Goal: Information Seeking & Learning: Learn about a topic

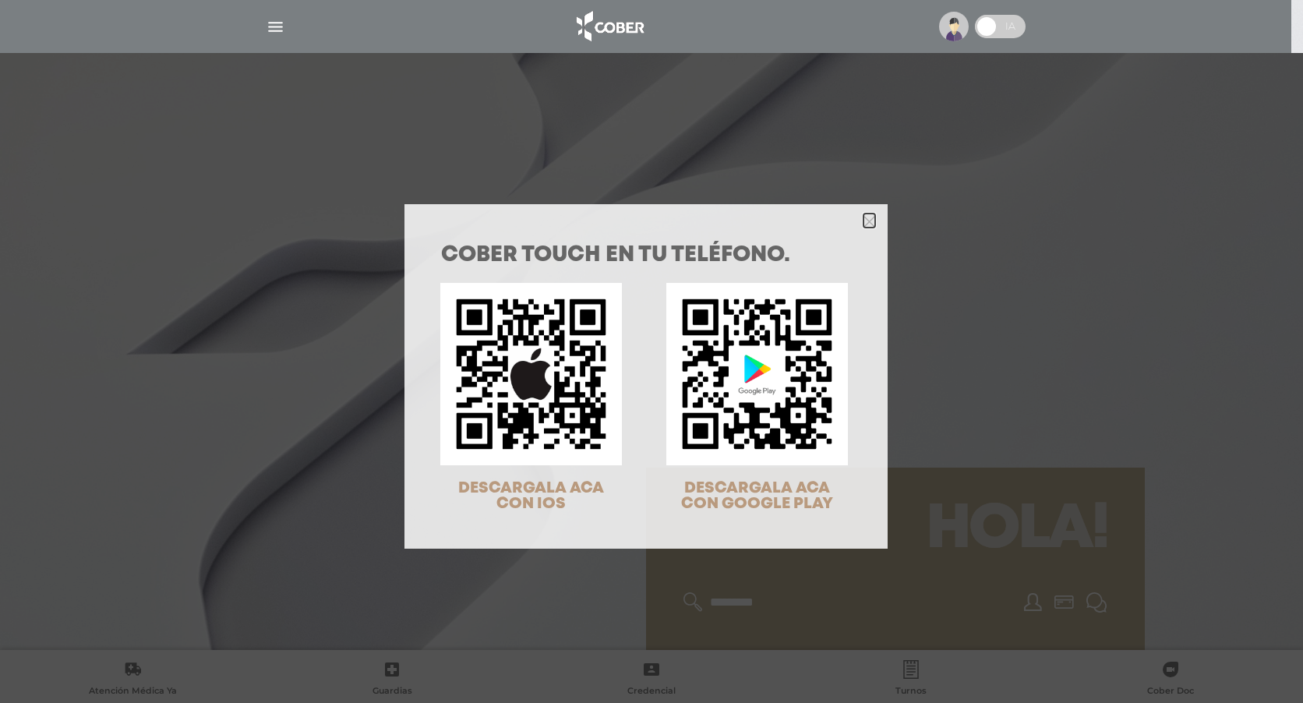
click at [864, 223] on polygon "Close" at bounding box center [869, 222] width 12 height 12
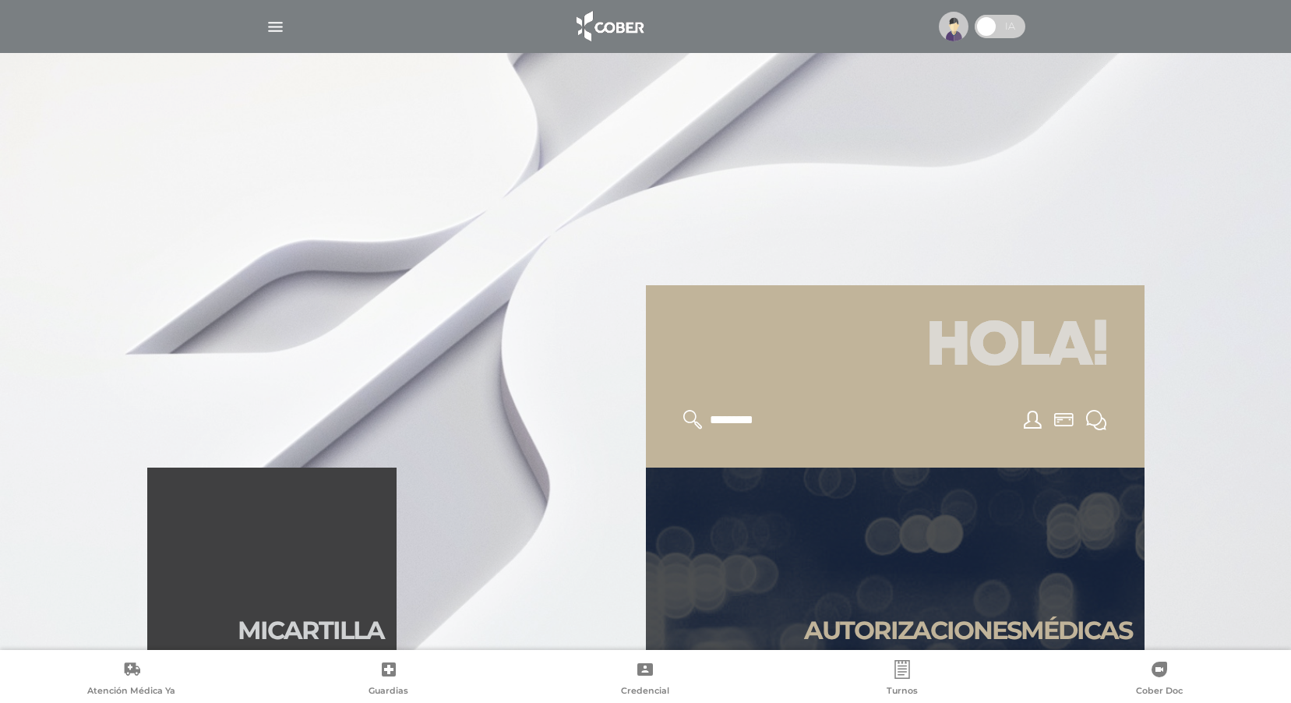
scroll to position [234, 0]
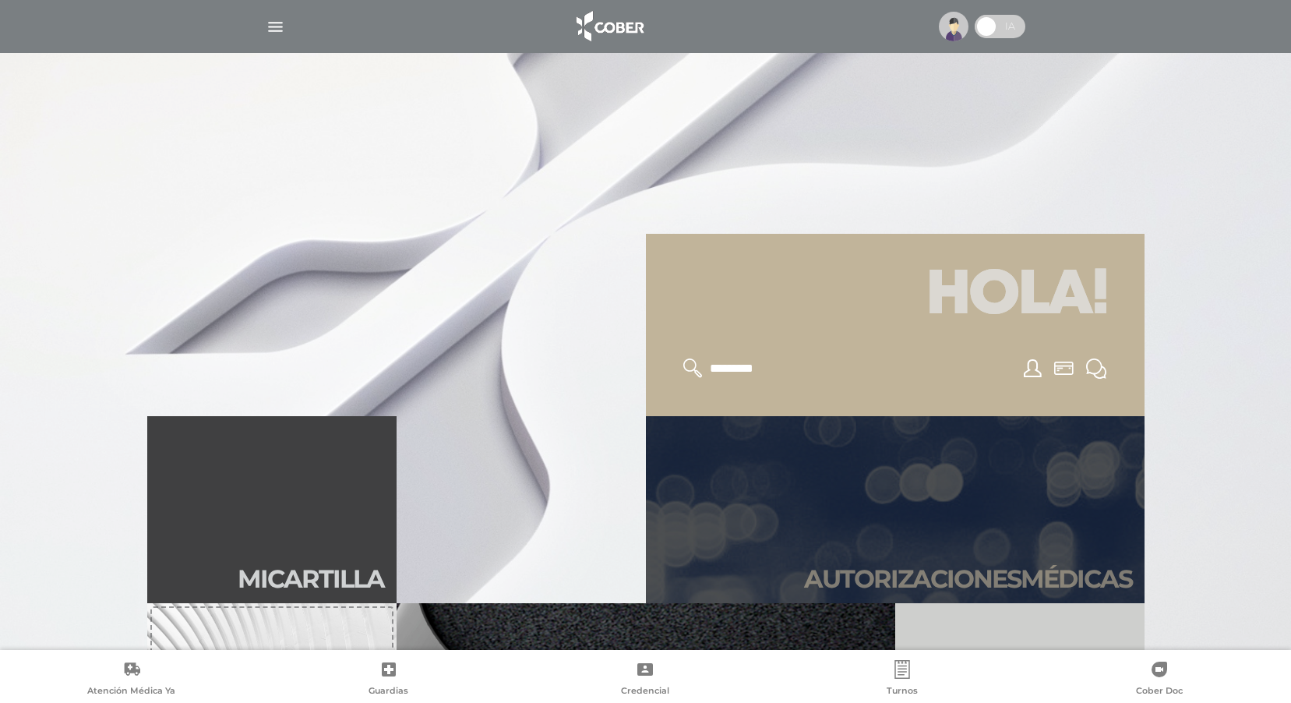
click at [989, 571] on h2 "Autori zaciones médicas" at bounding box center [968, 579] width 328 height 30
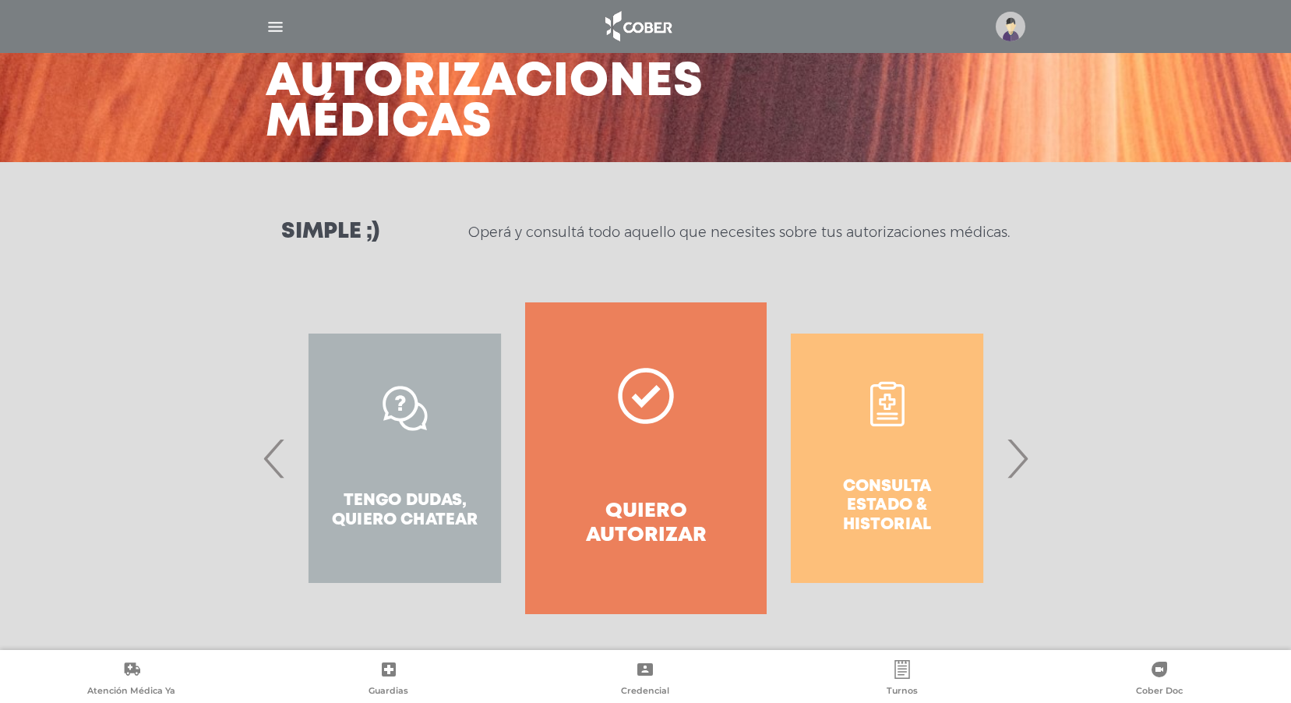
scroll to position [79, 0]
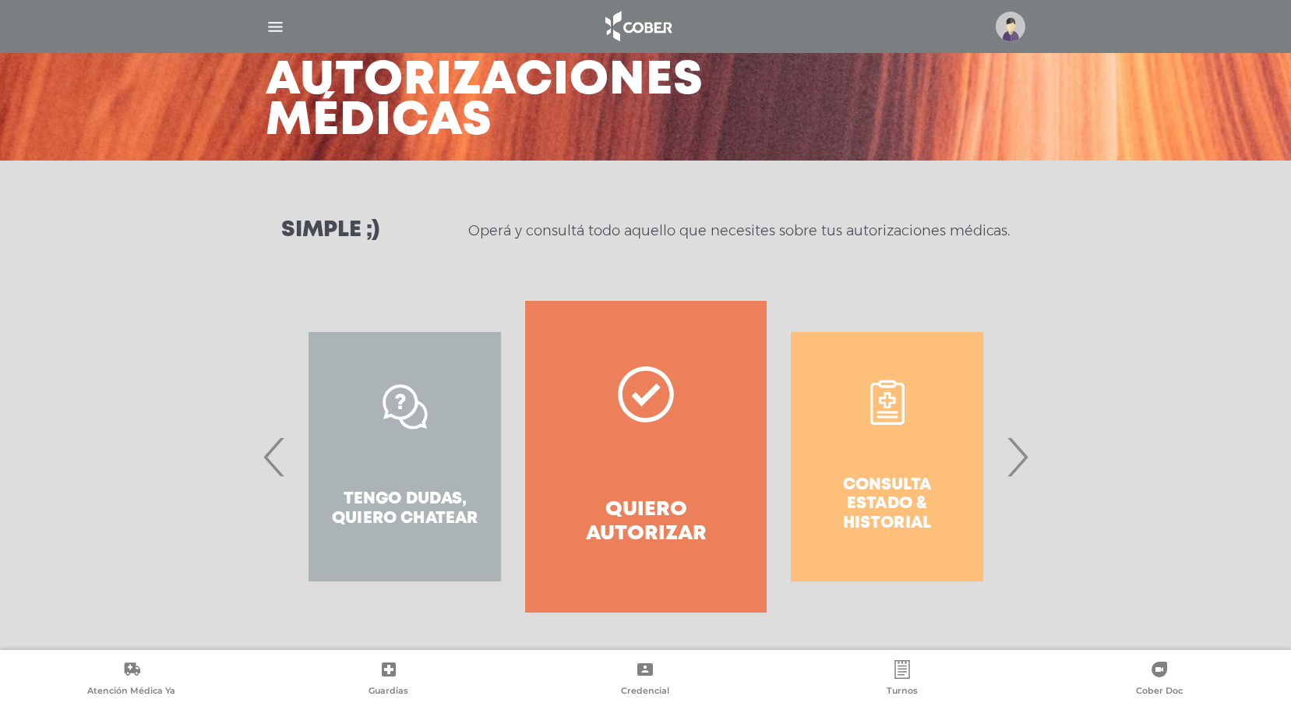
click at [1020, 457] on span "›" at bounding box center [1017, 456] width 30 height 84
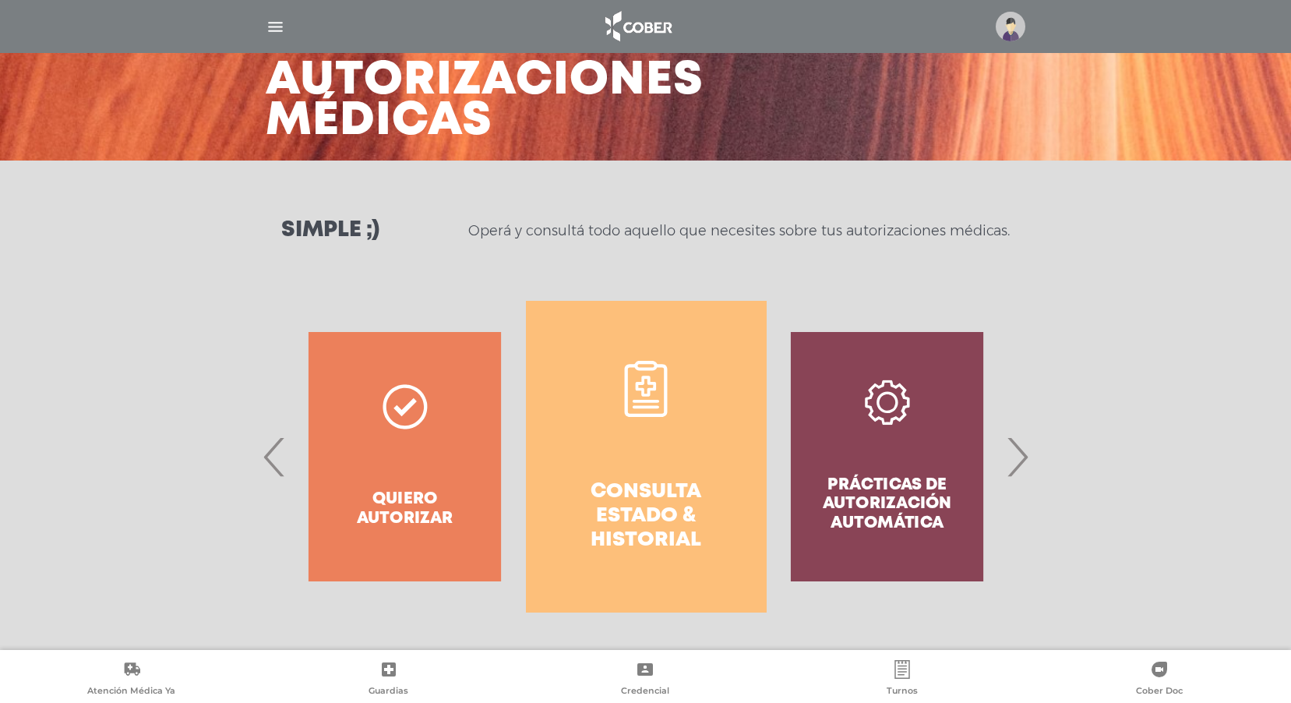
click at [616, 520] on h4 "Consulta estado & historial" at bounding box center [646, 516] width 185 height 73
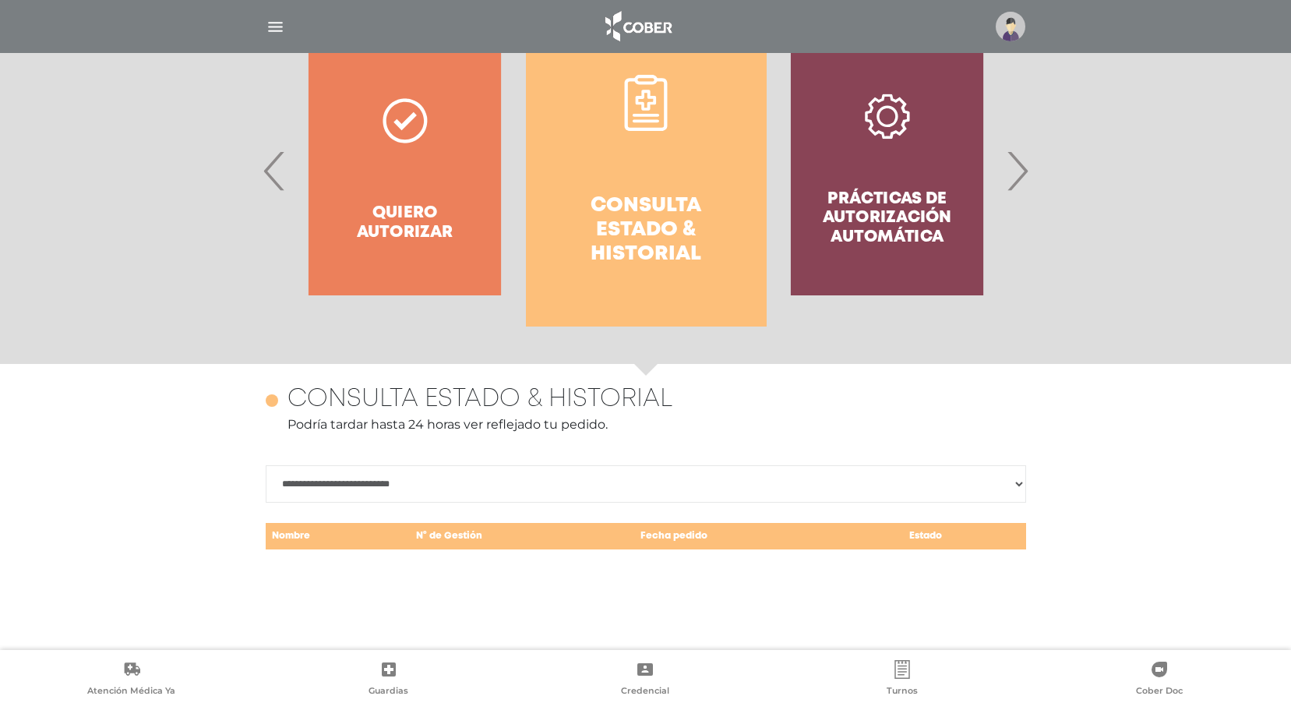
scroll to position [676, 0]
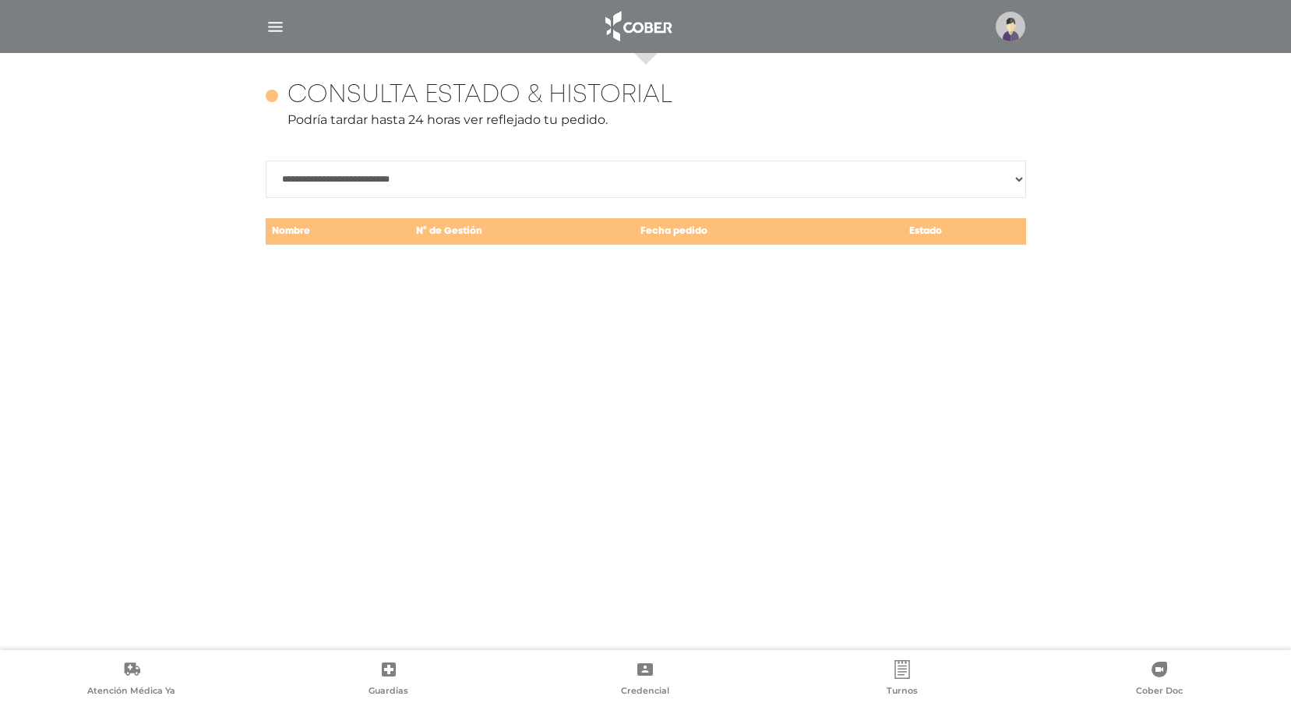
click at [398, 185] on select "**********" at bounding box center [646, 178] width 760 height 37
select select "**********"
click at [266, 160] on select "**********" at bounding box center [646, 178] width 760 height 37
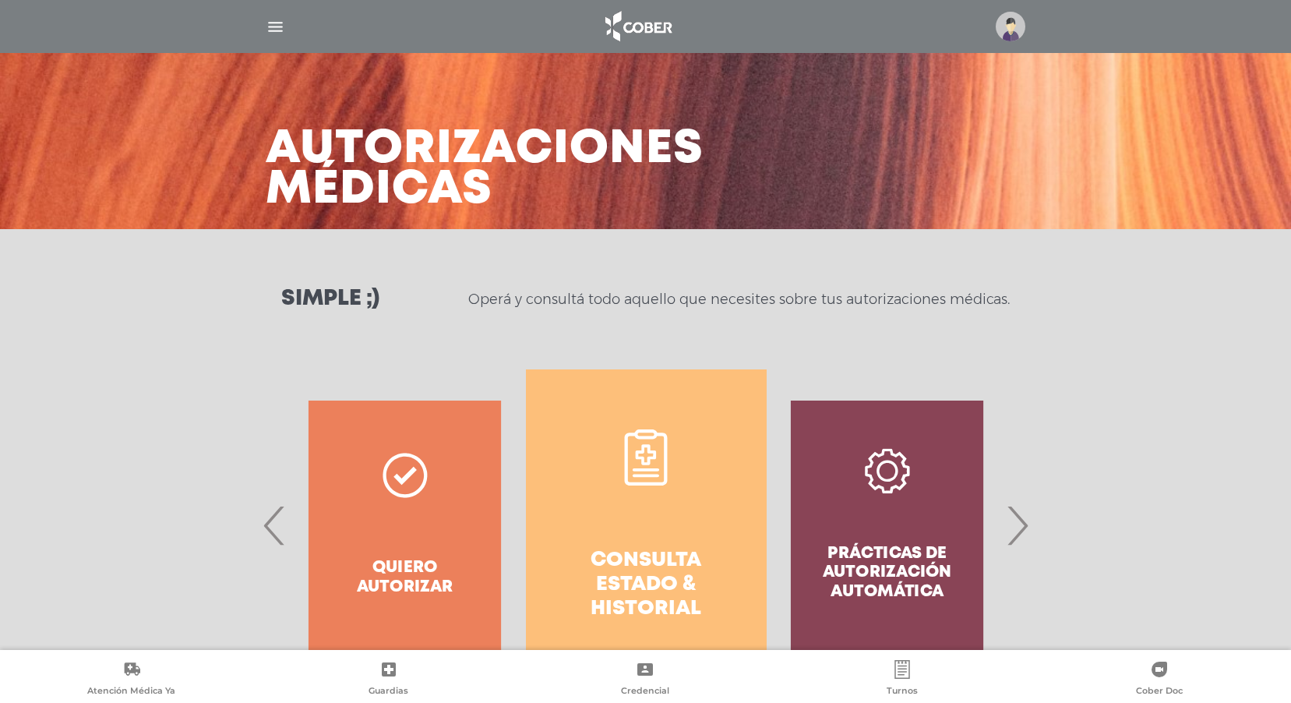
scroll to position [0, 0]
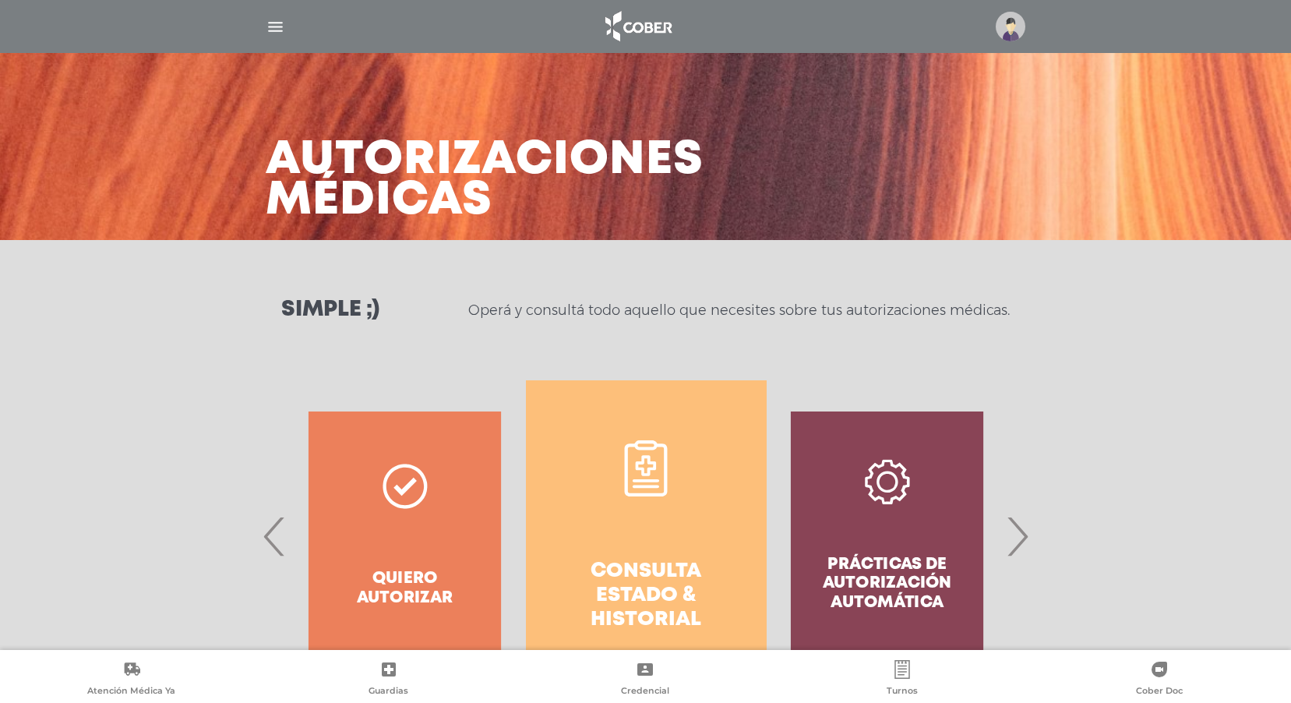
click at [277, 30] on img "button" at bounding box center [275, 26] width 19 height 19
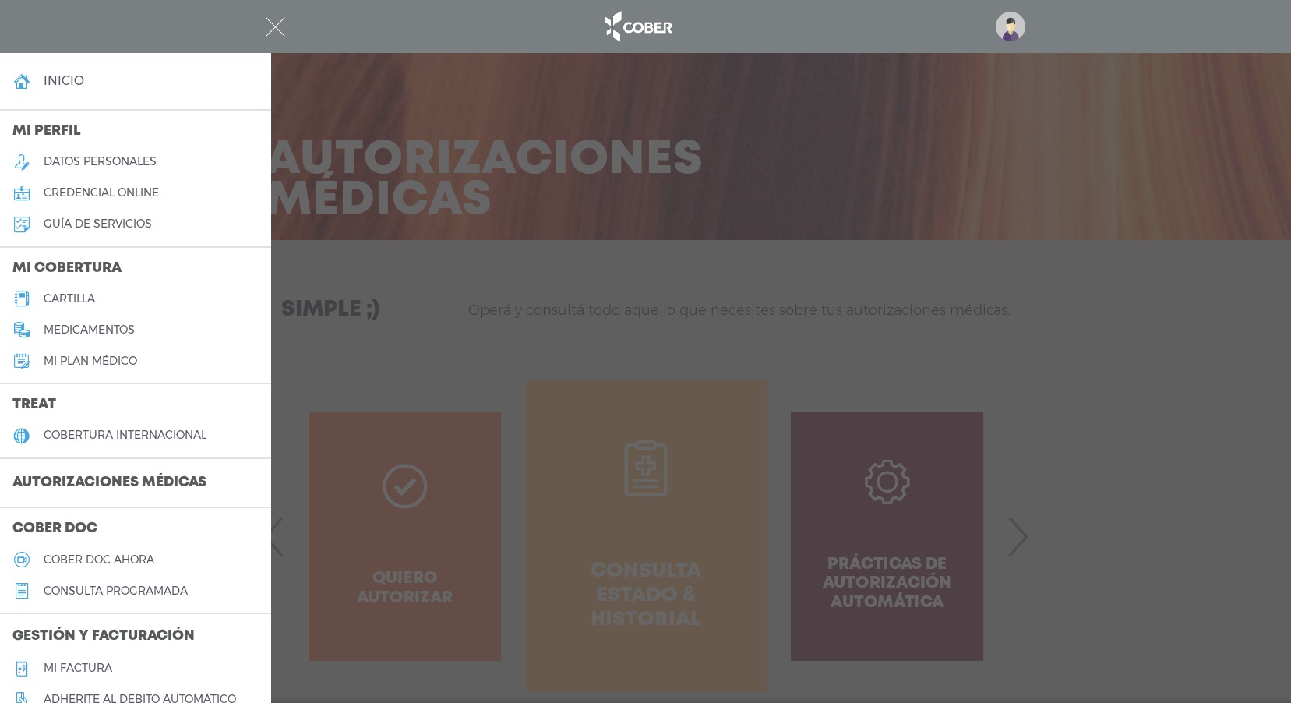
click at [86, 357] on h5 "Mi plan médico" at bounding box center [90, 360] width 93 height 13
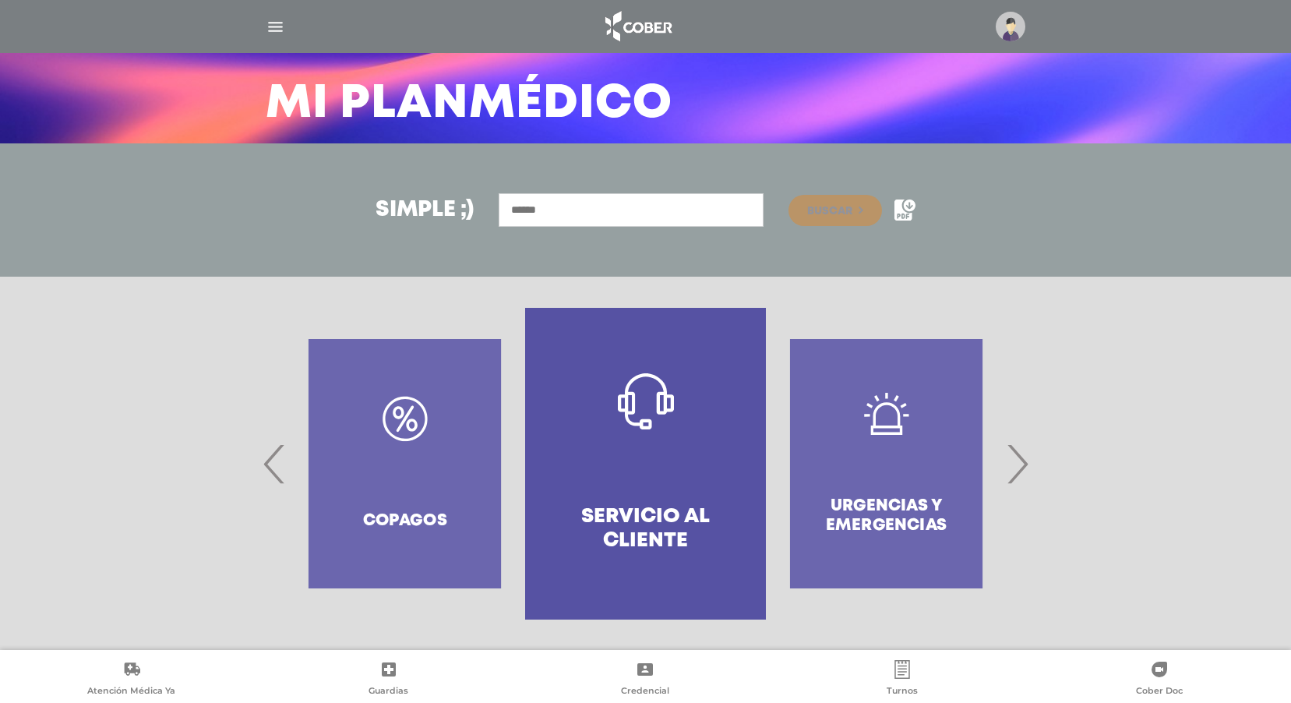
scroll to position [97, 0]
click at [1017, 454] on span "›" at bounding box center [1017, 463] width 30 height 84
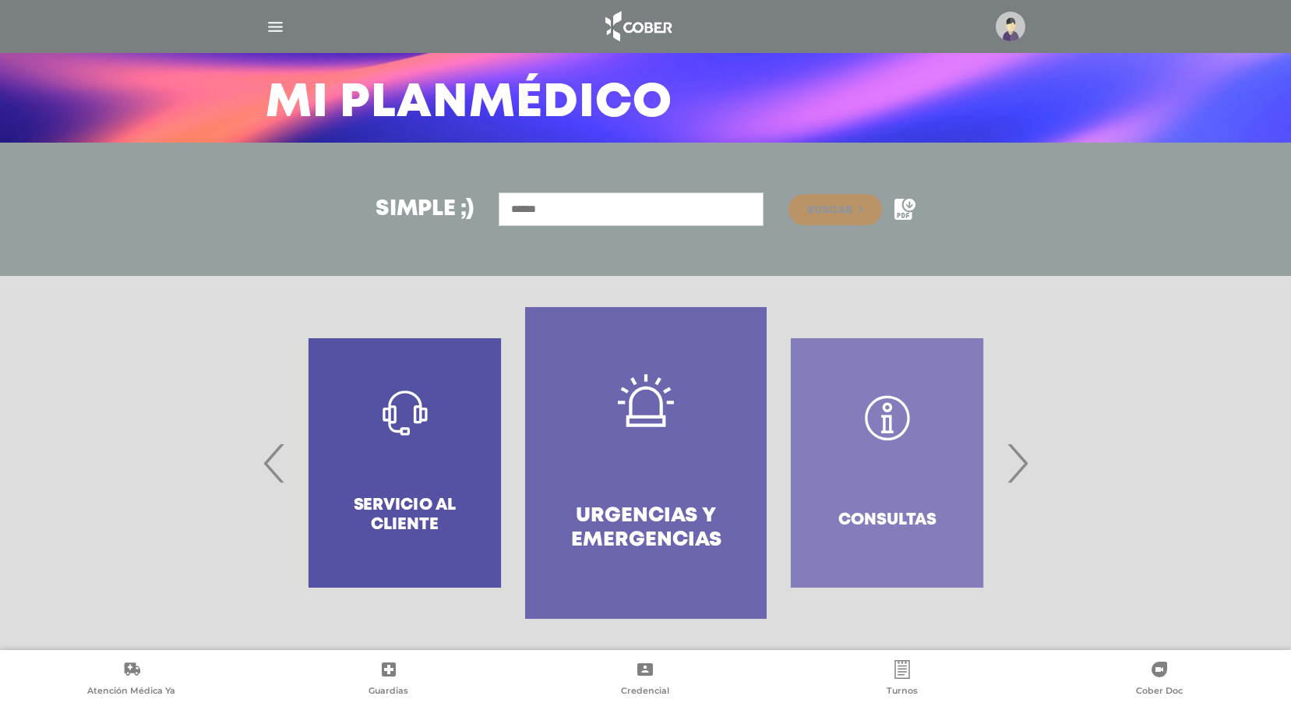
click at [1017, 454] on span "›" at bounding box center [1017, 463] width 30 height 84
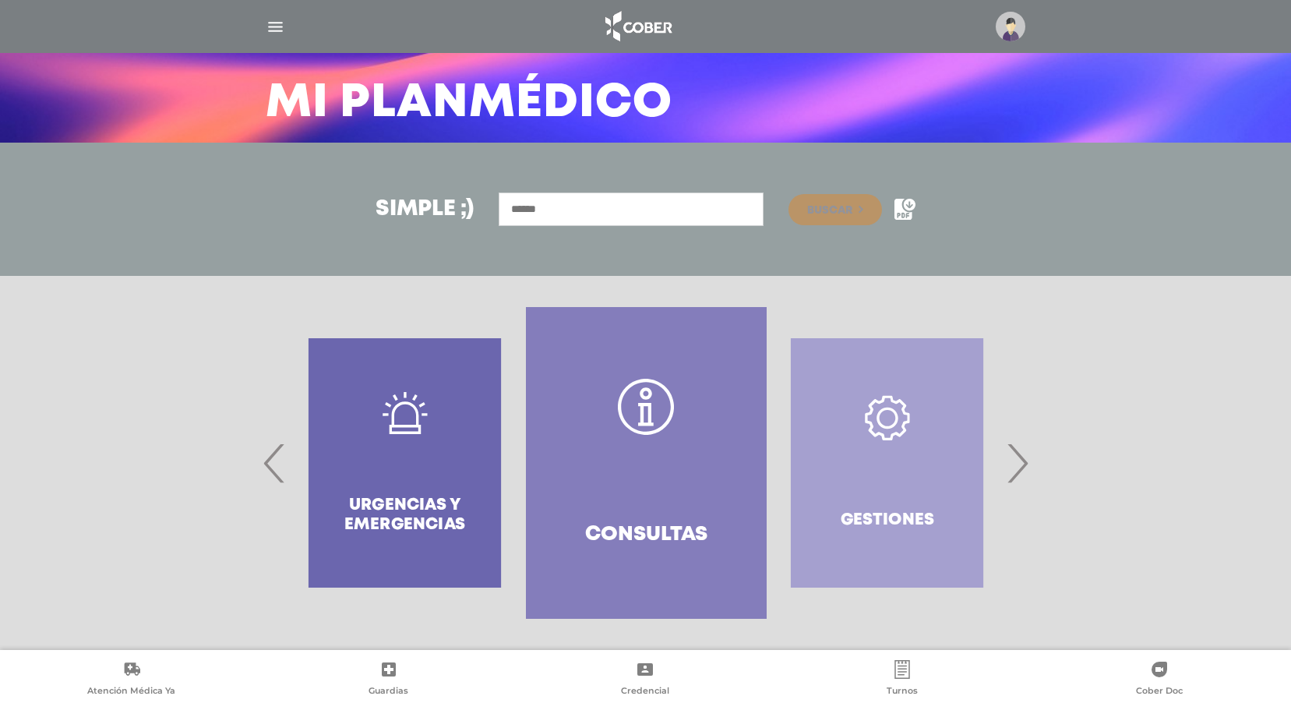
click at [1017, 454] on span "›" at bounding box center [1017, 463] width 30 height 84
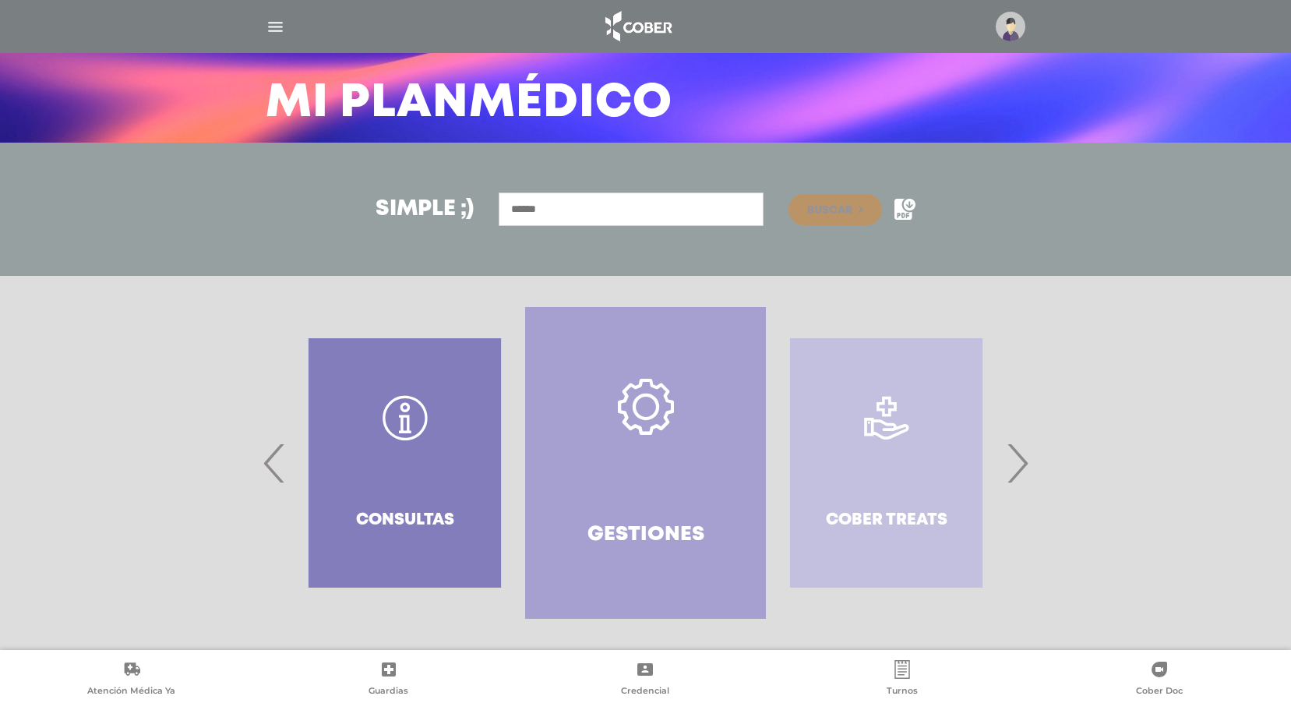
click at [1017, 454] on span "›" at bounding box center [1017, 463] width 30 height 84
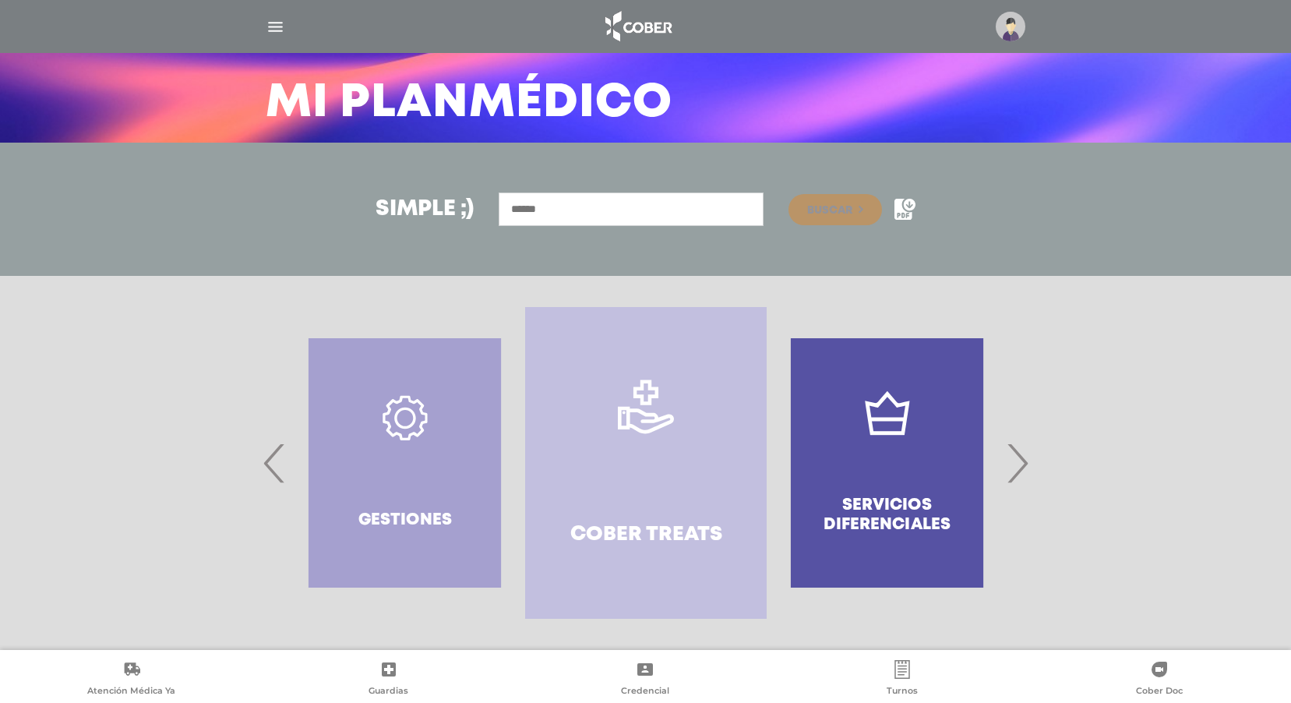
click at [1017, 454] on span "›" at bounding box center [1017, 463] width 30 height 84
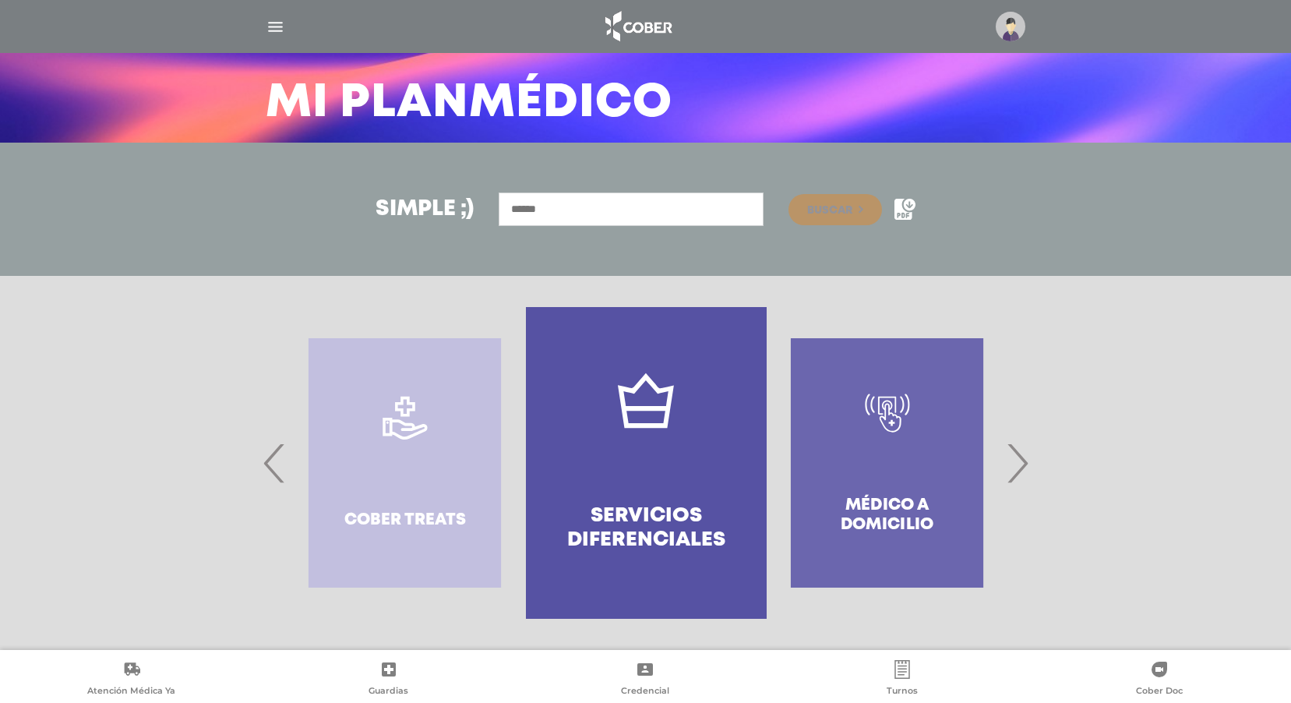
click at [1017, 454] on span "›" at bounding box center [1017, 463] width 30 height 84
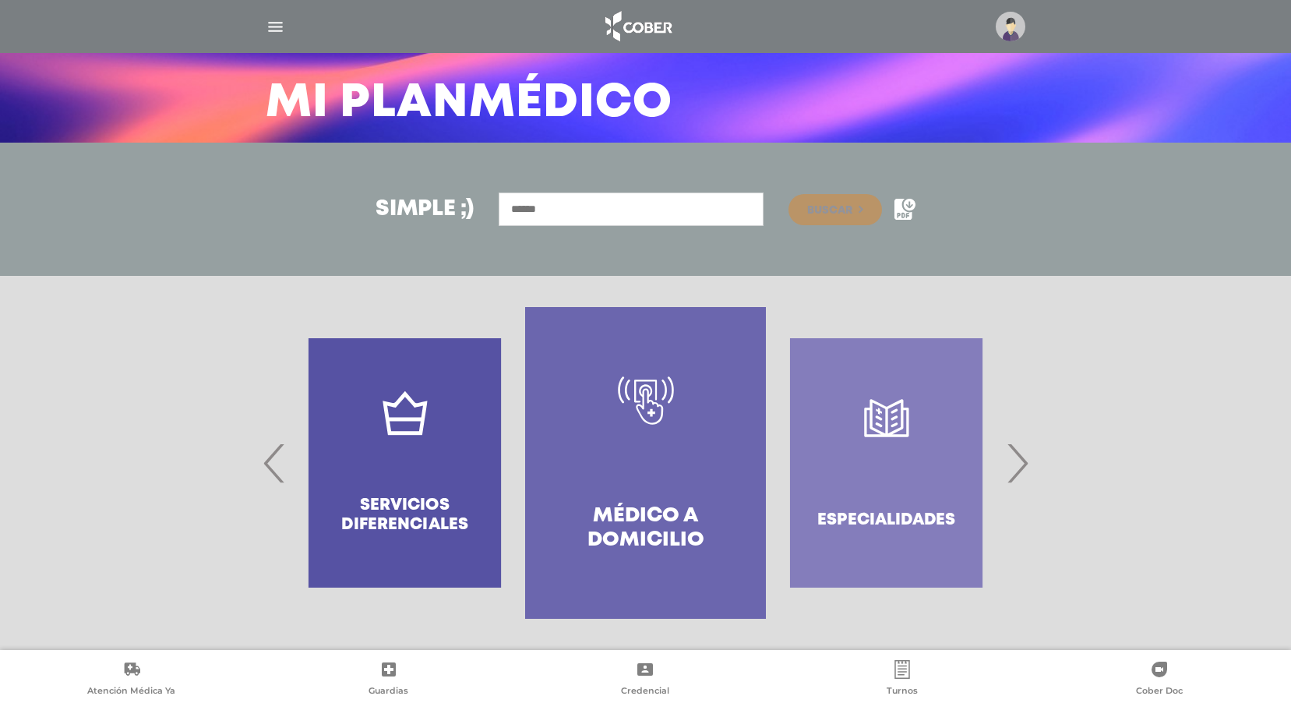
click at [1017, 454] on span "›" at bounding box center [1017, 463] width 30 height 84
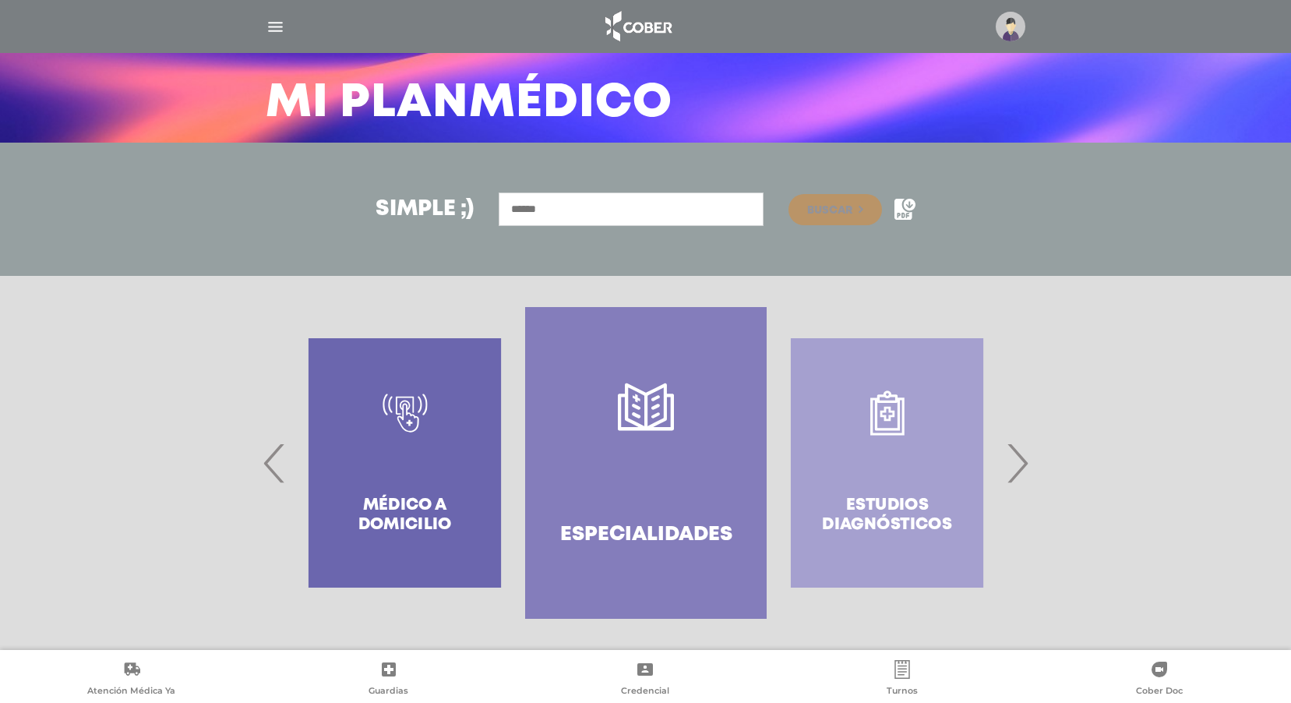
click at [1017, 454] on span "›" at bounding box center [1017, 463] width 30 height 84
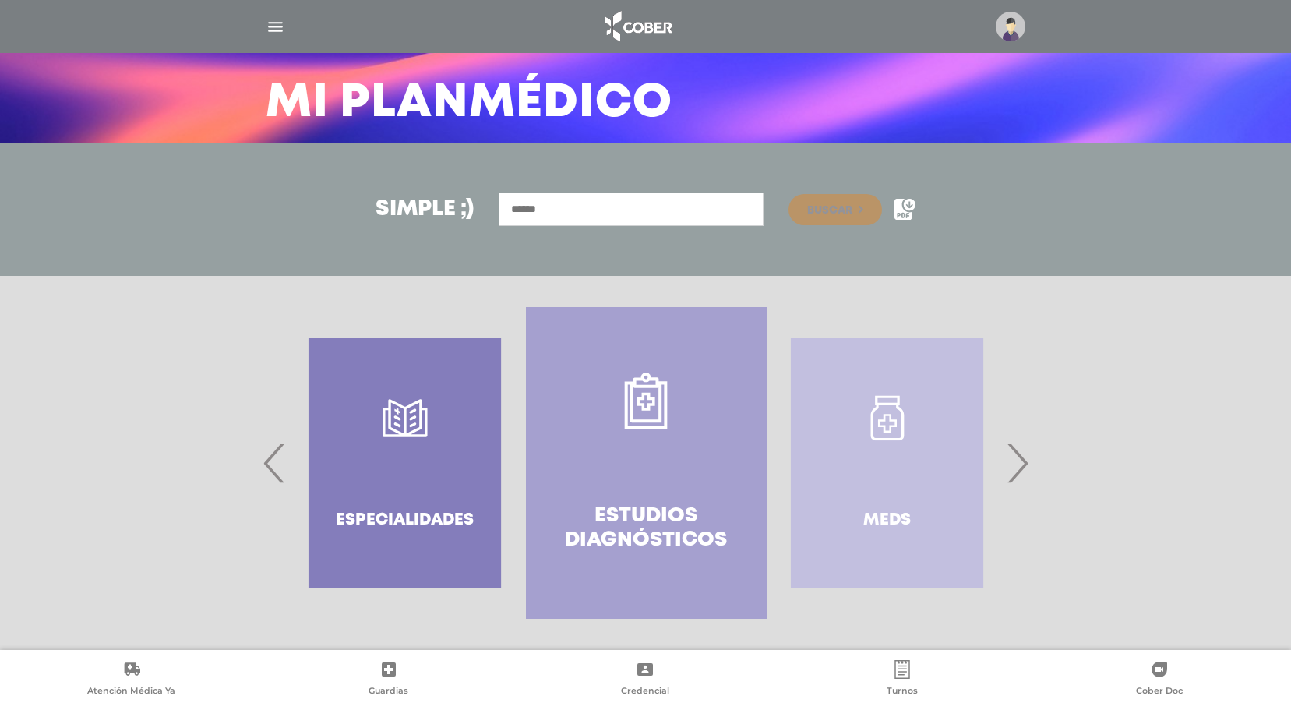
click at [1017, 454] on span "›" at bounding box center [1017, 463] width 30 height 84
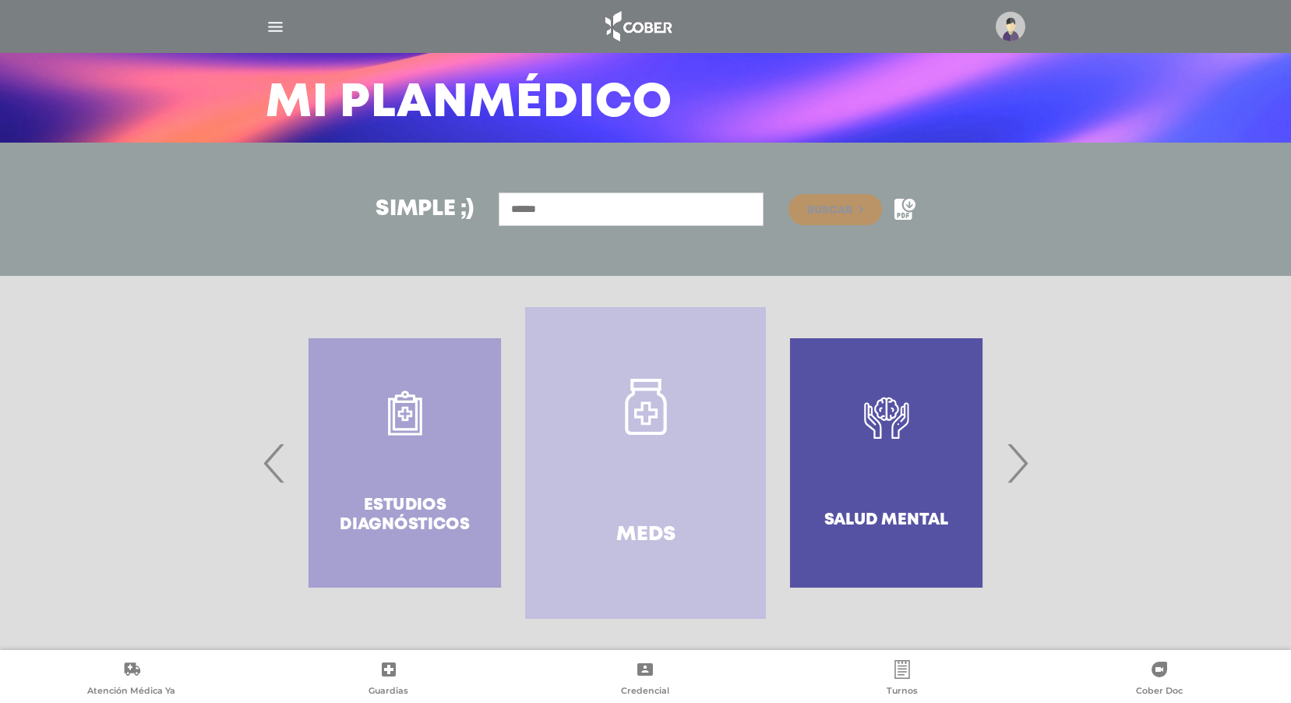
click at [1017, 454] on span "›" at bounding box center [1017, 463] width 30 height 84
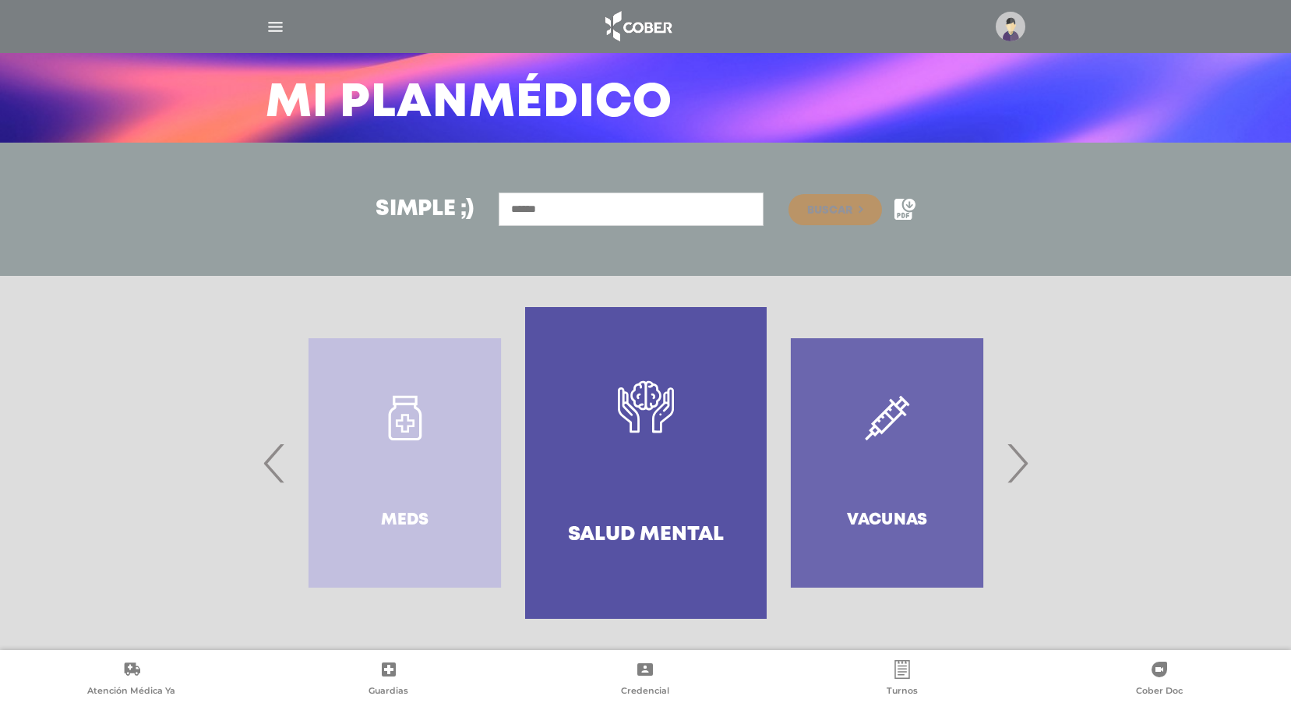
click at [1016, 455] on span "›" at bounding box center [1017, 463] width 30 height 84
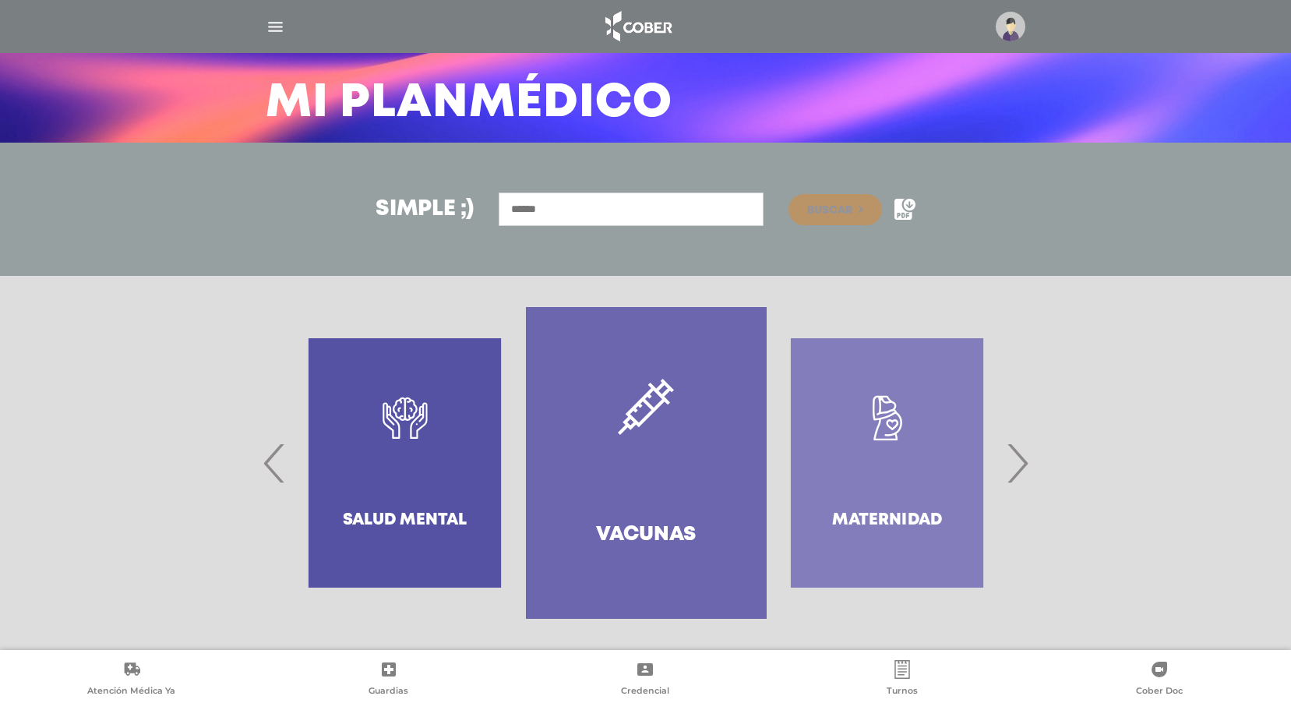
click at [1016, 455] on span "›" at bounding box center [1017, 463] width 30 height 84
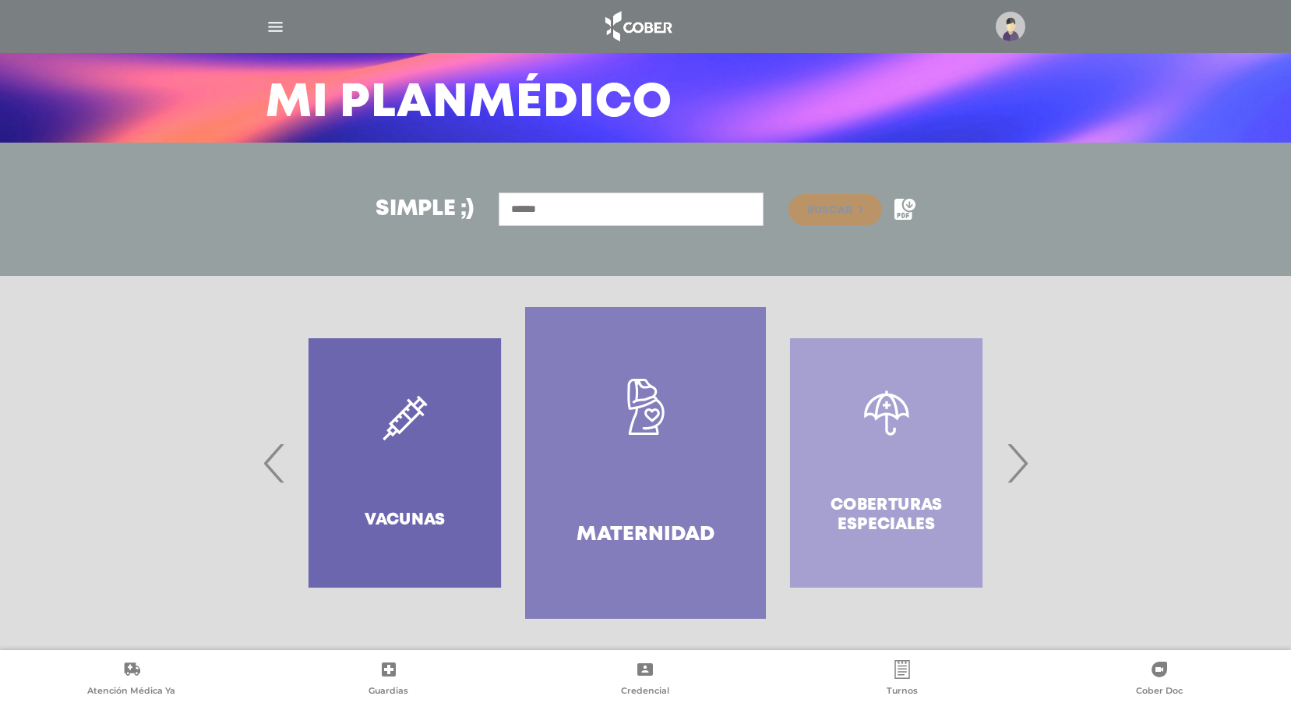
click at [1016, 455] on span "›" at bounding box center [1017, 463] width 30 height 84
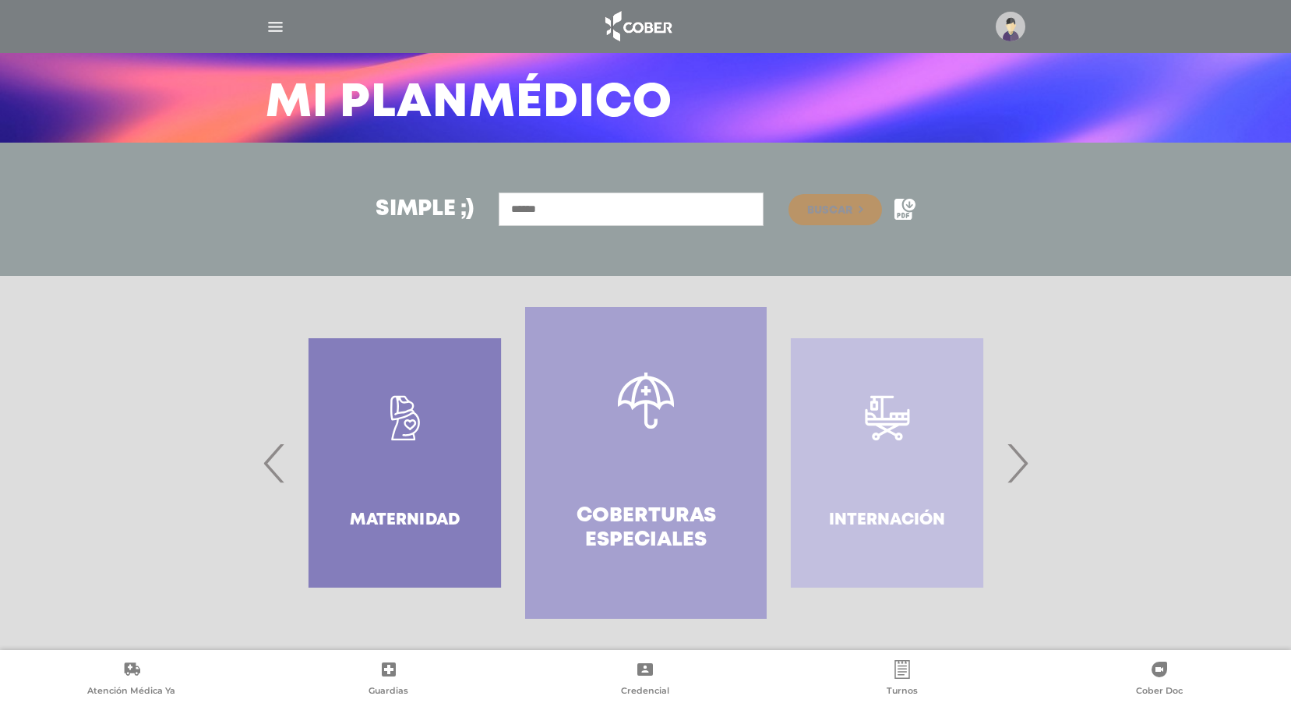
click at [878, 526] on div "Internación" at bounding box center [887, 463] width 241 height 312
click at [1017, 469] on span "›" at bounding box center [1017, 463] width 30 height 84
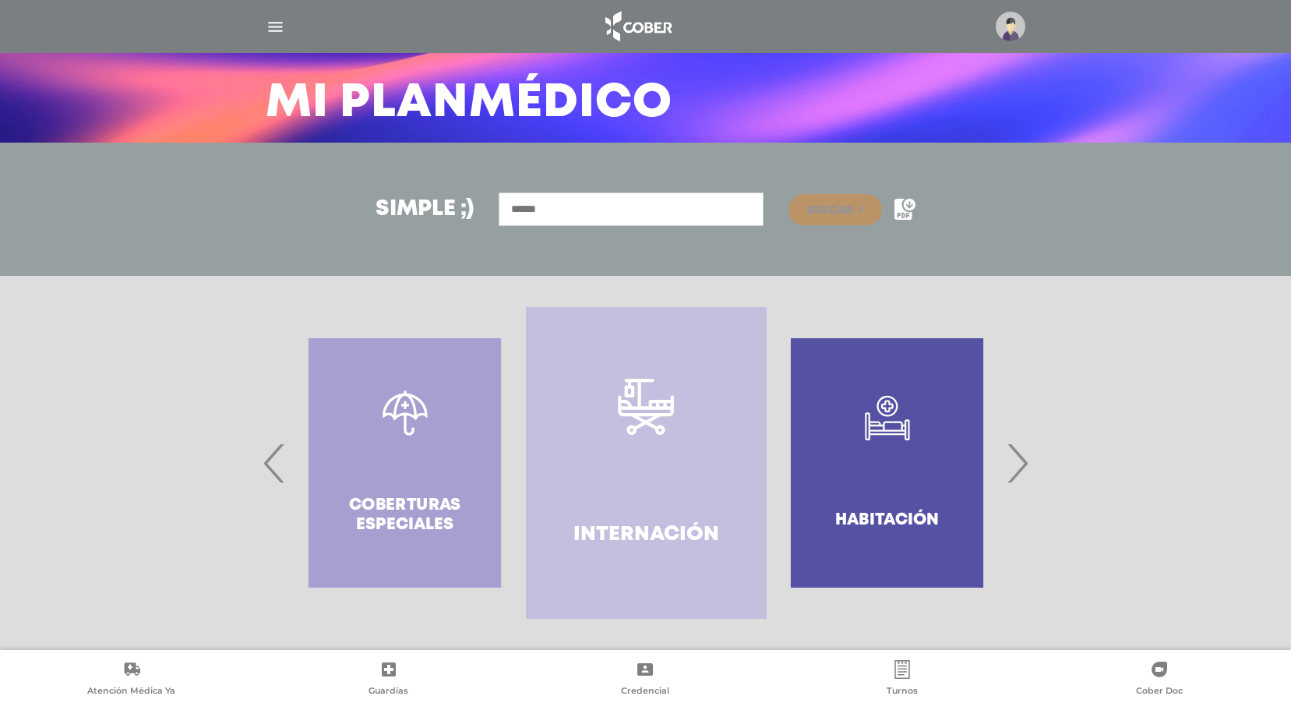
click at [640, 534] on h4 "Internación" at bounding box center [646, 535] width 146 height 24
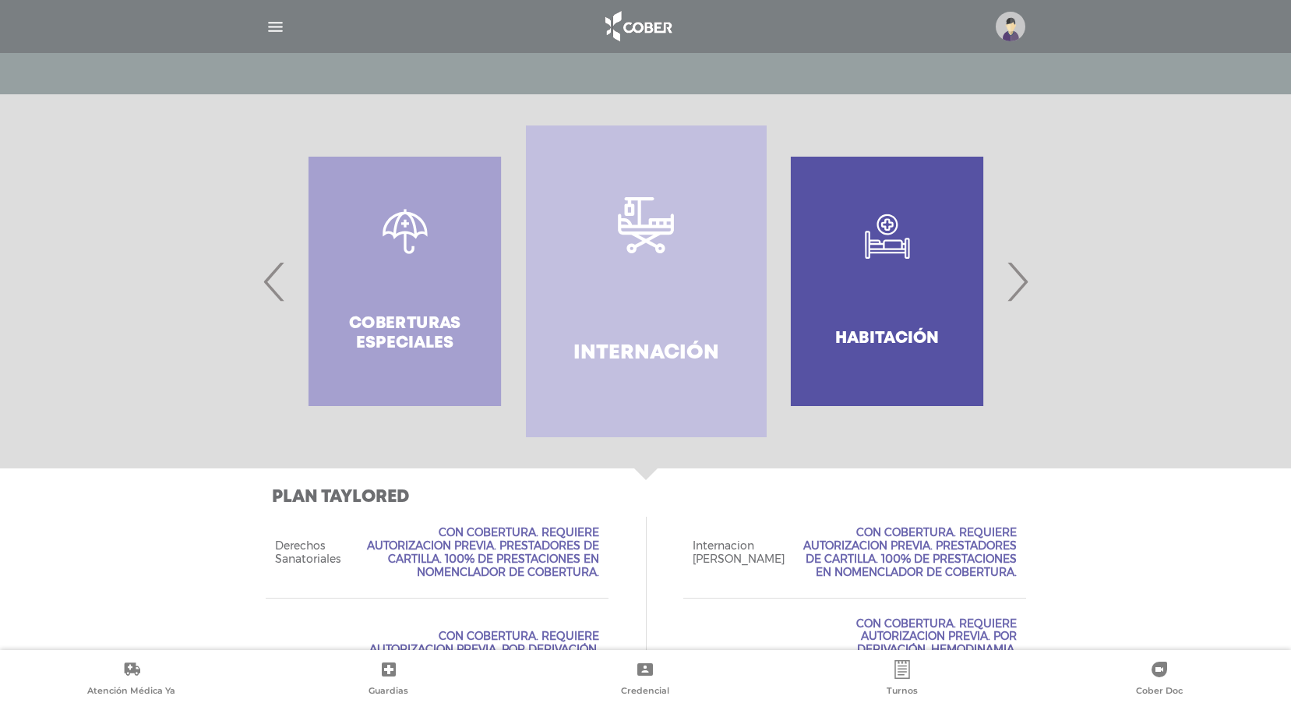
scroll to position [258, 0]
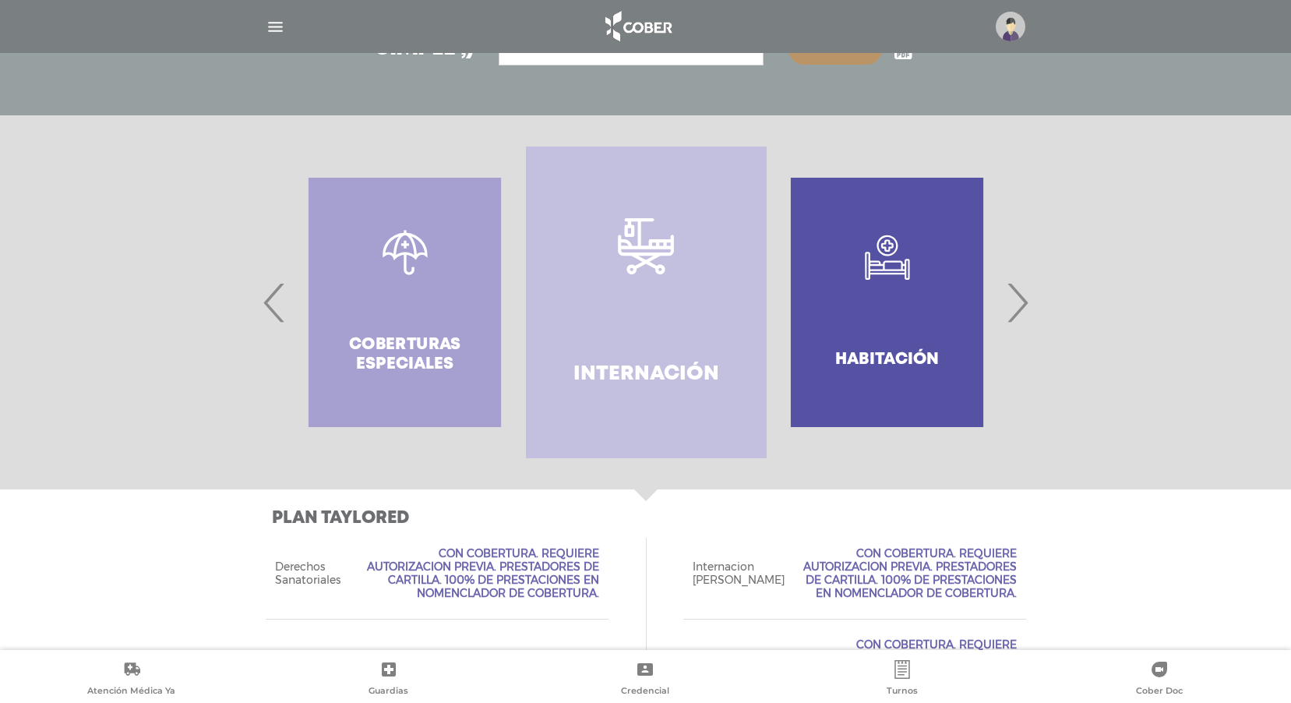
click at [400, 349] on div "Coberturas especiales" at bounding box center [404, 302] width 241 height 312
click at [265, 309] on span "‹" at bounding box center [274, 302] width 30 height 84
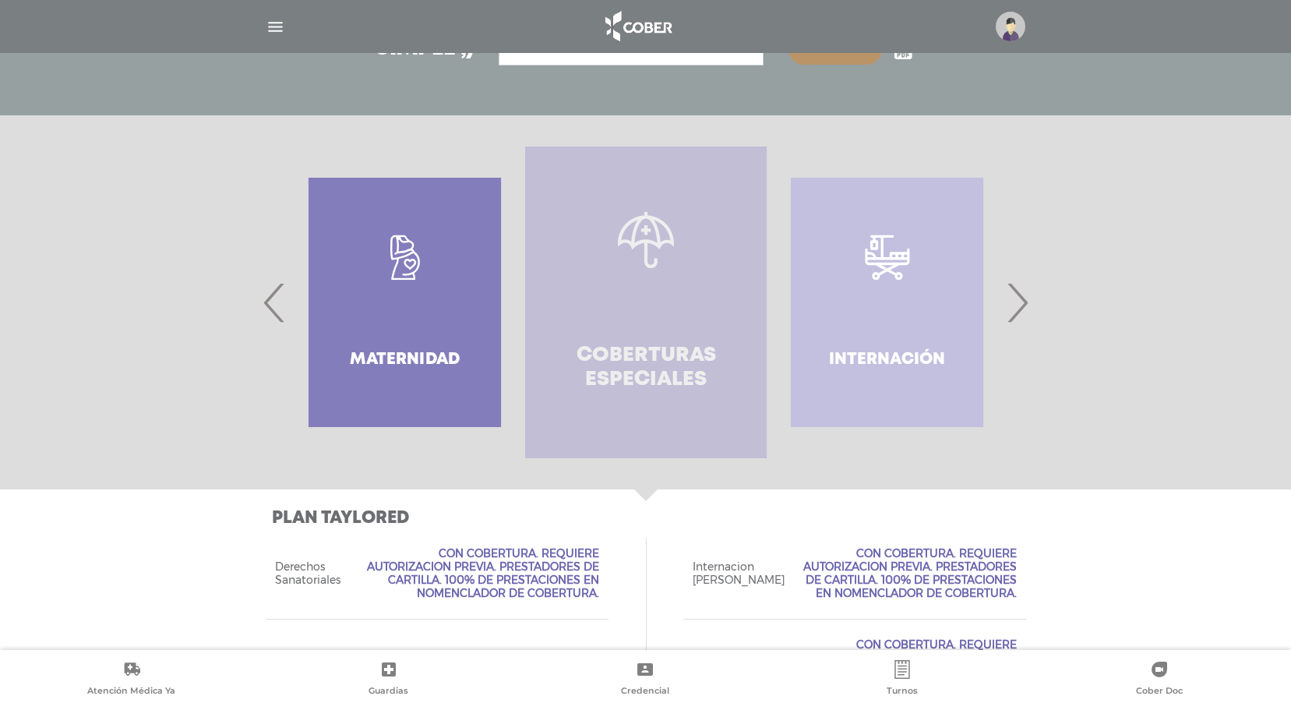
click at [629, 358] on h4 "Coberturas especiales" at bounding box center [645, 368] width 185 height 48
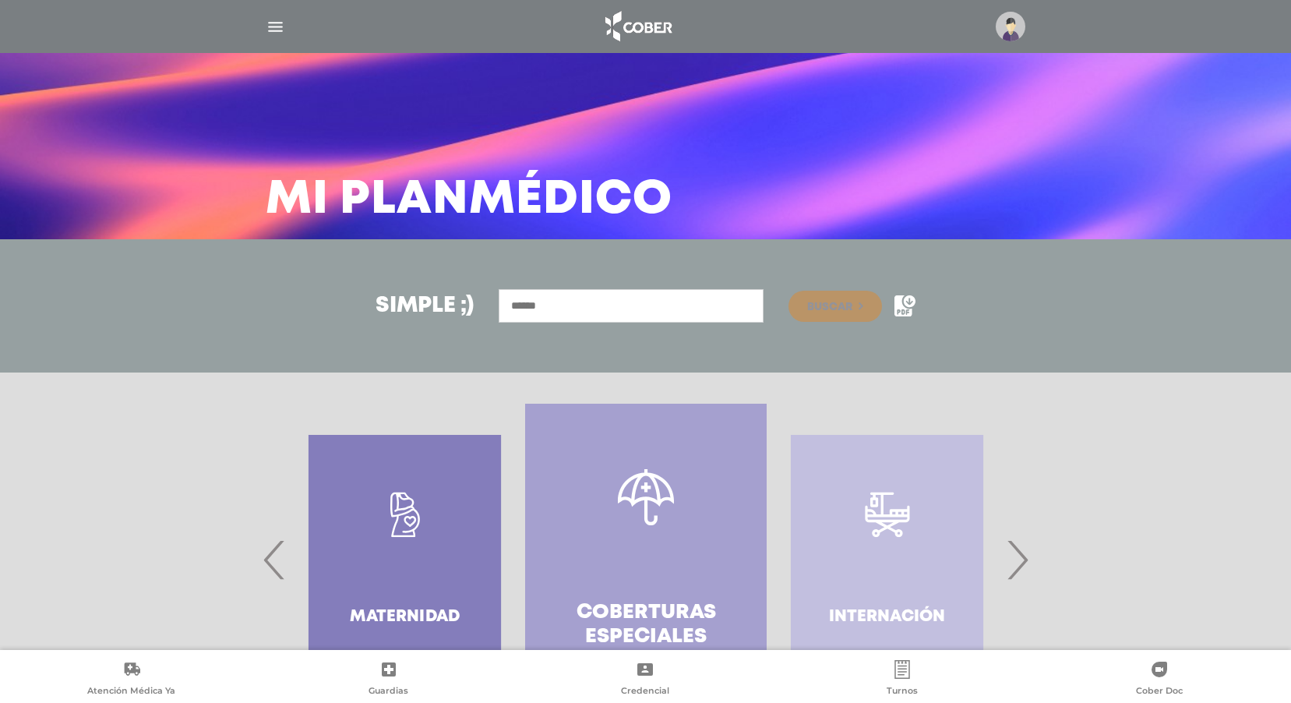
scroll to position [0, 0]
